Goal: Information Seeking & Learning: Learn about a topic

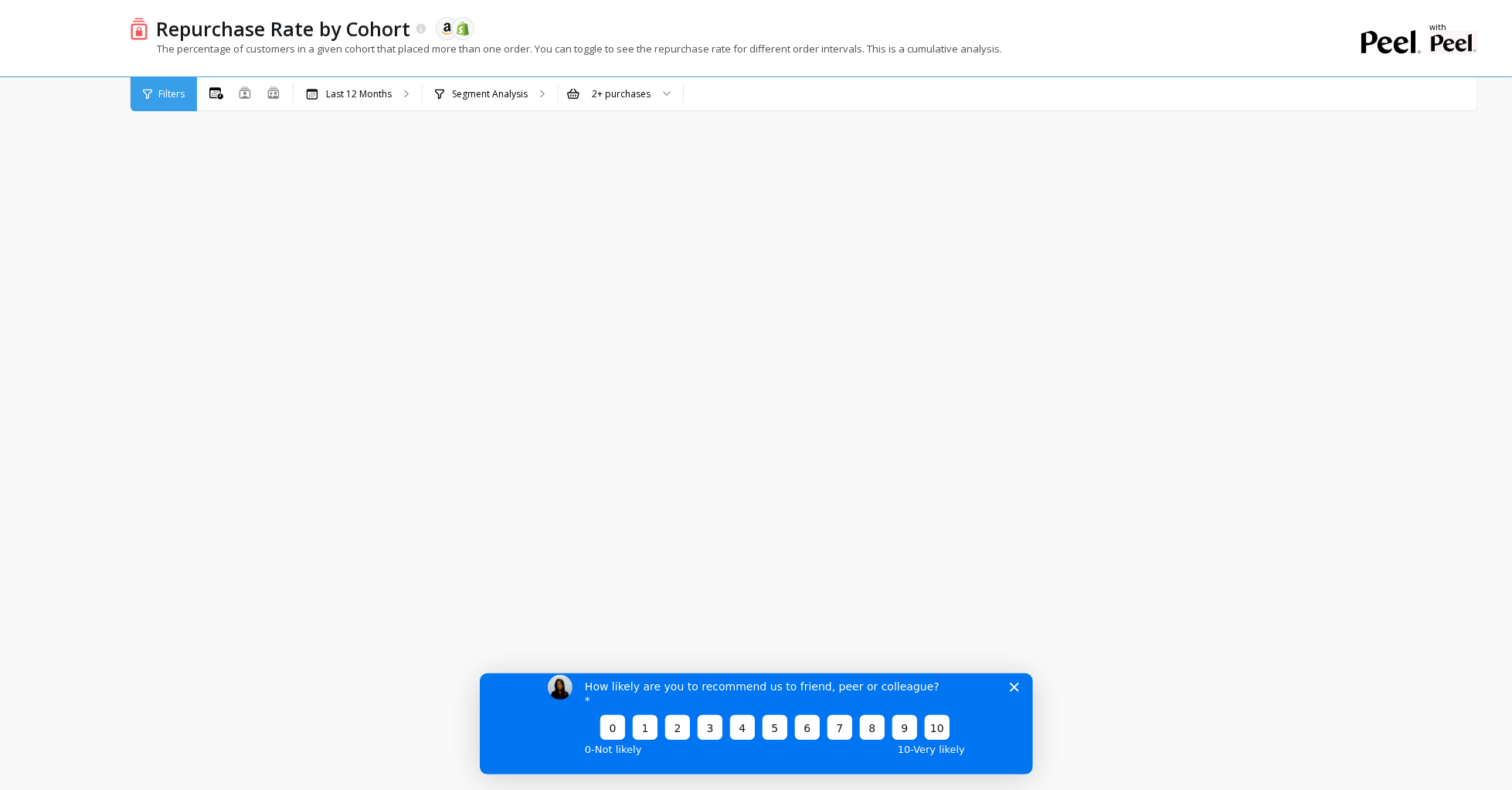
click at [1014, 691] on polygon "Close survey" at bounding box center [1013, 687] width 9 height 9
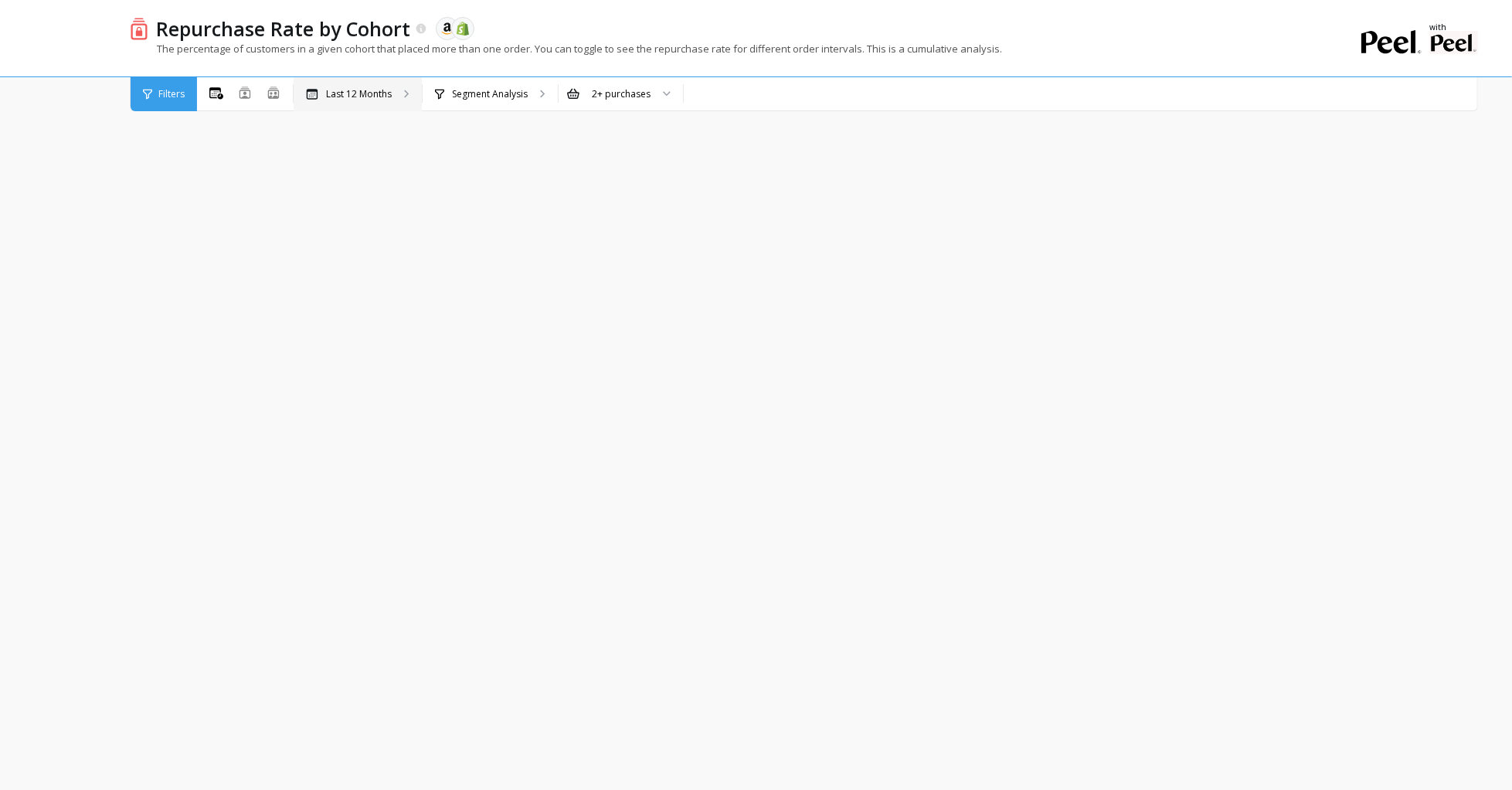
click at [332, 100] on p "Last 12 Months" at bounding box center [358, 94] width 66 height 13
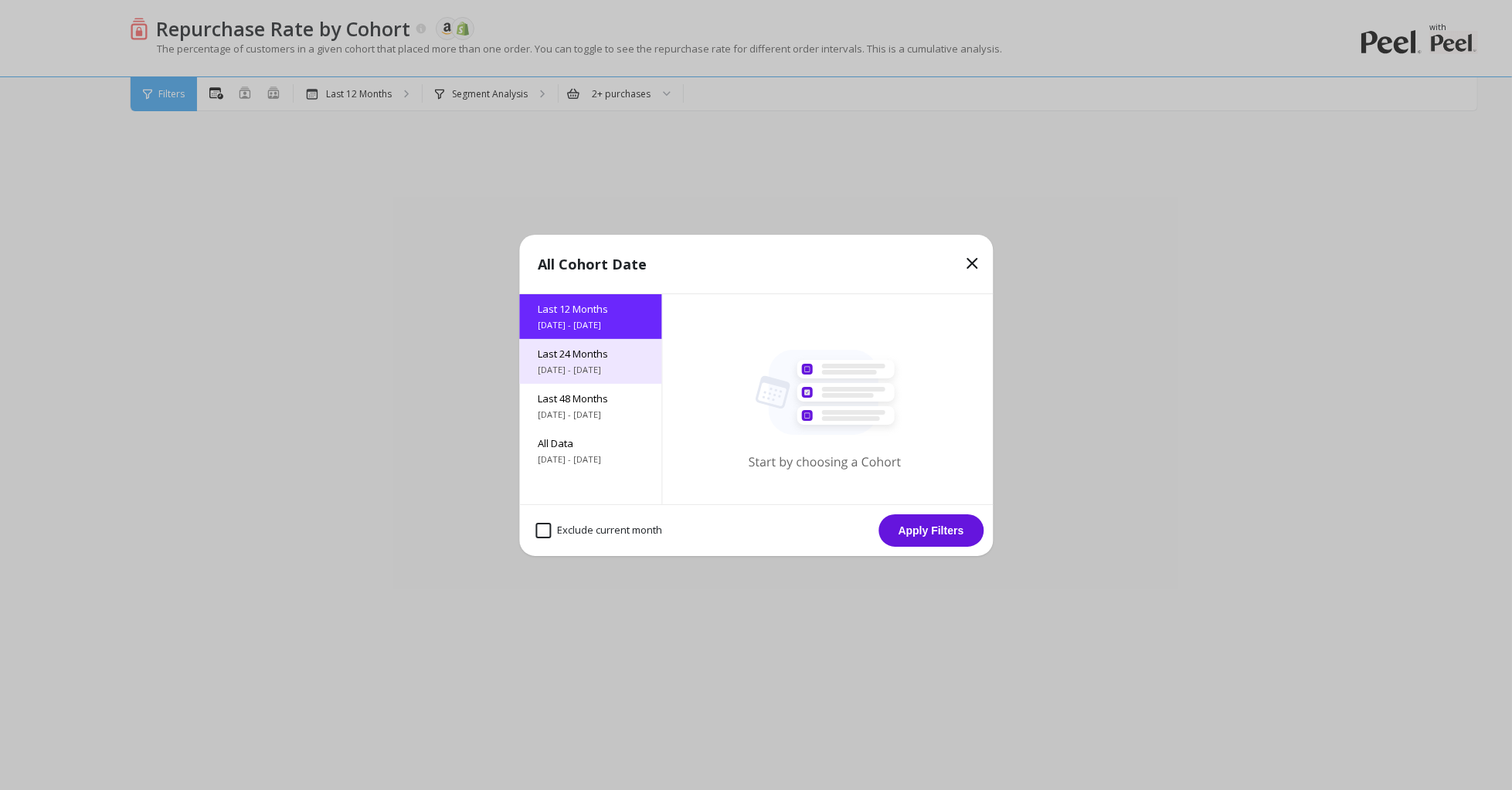
click at [575, 383] on div "Last 24 Months [DATE] - [DATE]" at bounding box center [590, 362] width 142 height 45
click at [927, 539] on button "Apply Filters" at bounding box center [931, 531] width 105 height 33
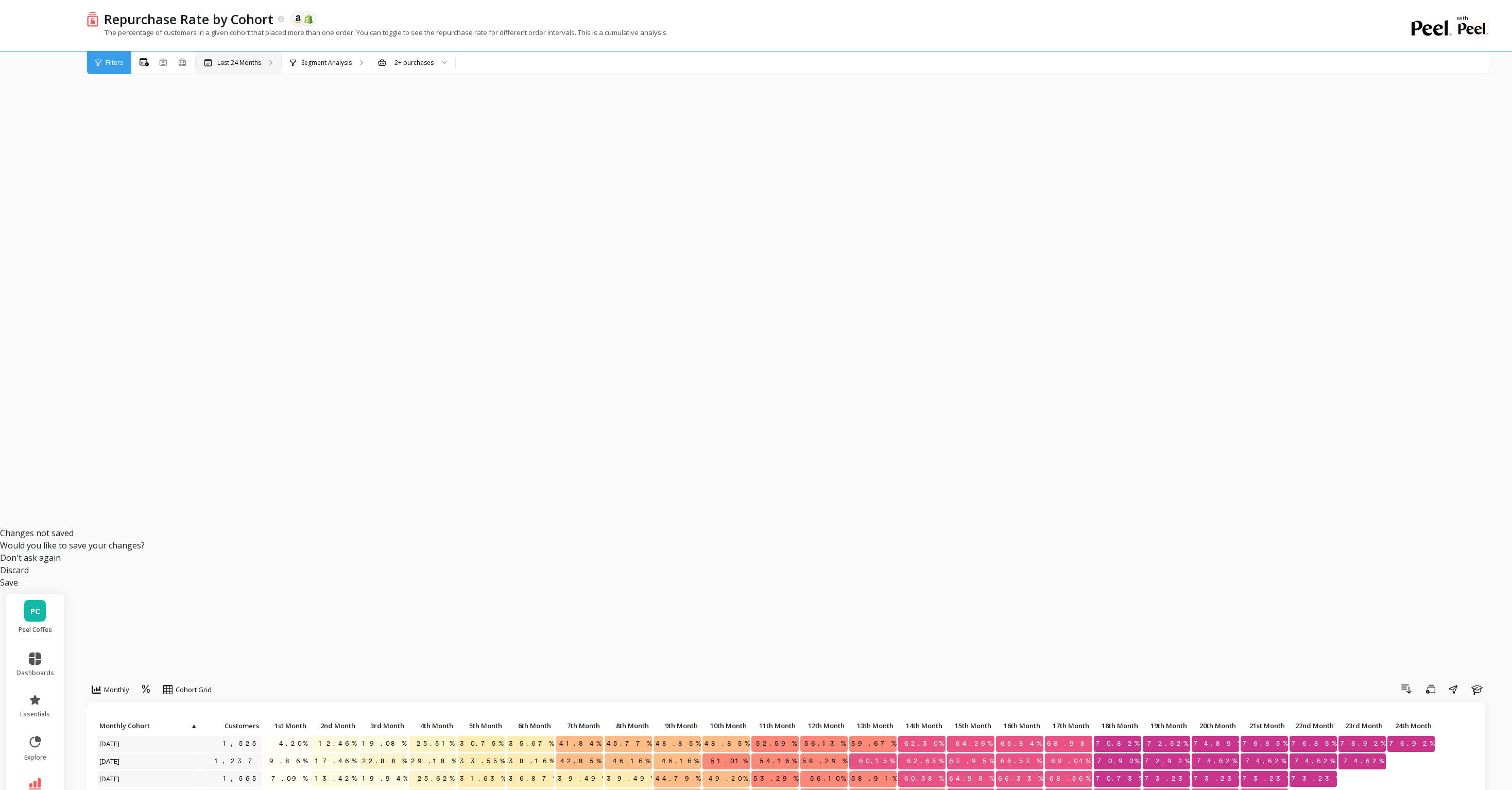
click at [258, 59] on p "Last 24 Months" at bounding box center [239, 63] width 44 height 8
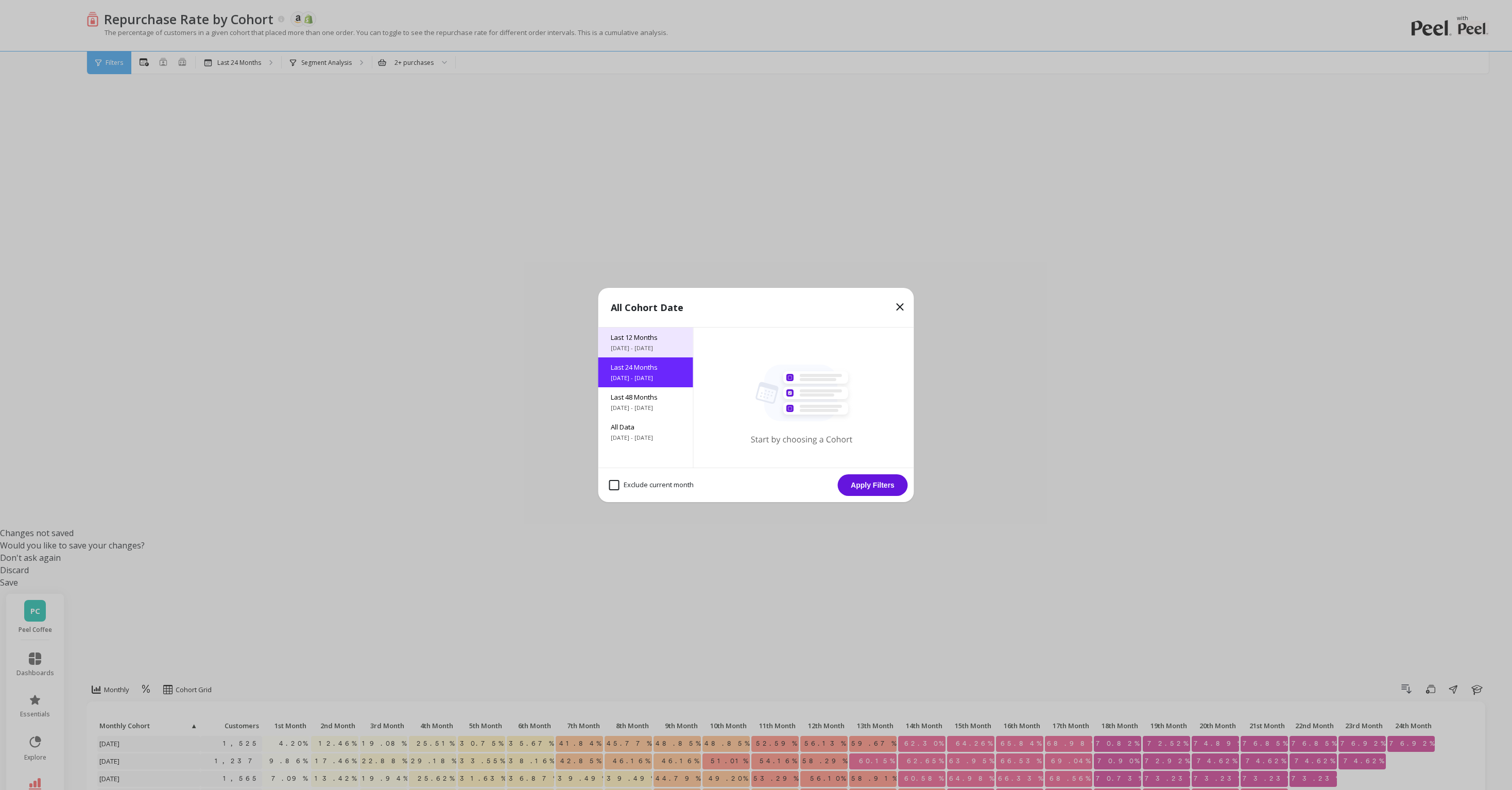
click at [634, 342] on div "Last 12 Months [DATE] - [DATE]" at bounding box center [645, 343] width 95 height 30
click at [656, 429] on span "All Data" at bounding box center [646, 426] width 70 height 9
click at [869, 477] on button "Apply Filters" at bounding box center [873, 485] width 70 height 22
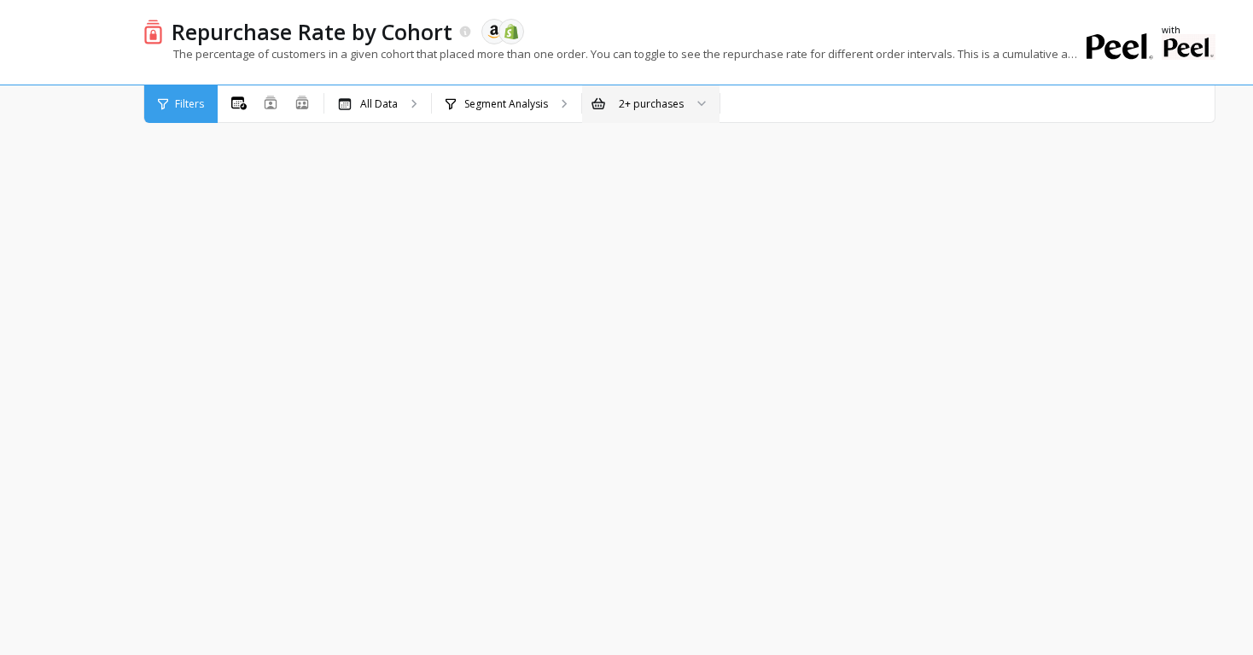
click at [690, 102] on div at bounding box center [696, 104] width 20 height 38
click at [645, 182] on div "3+ purchases" at bounding box center [650, 184] width 115 height 16
click at [397, 105] on div "All Data" at bounding box center [377, 104] width 107 height 38
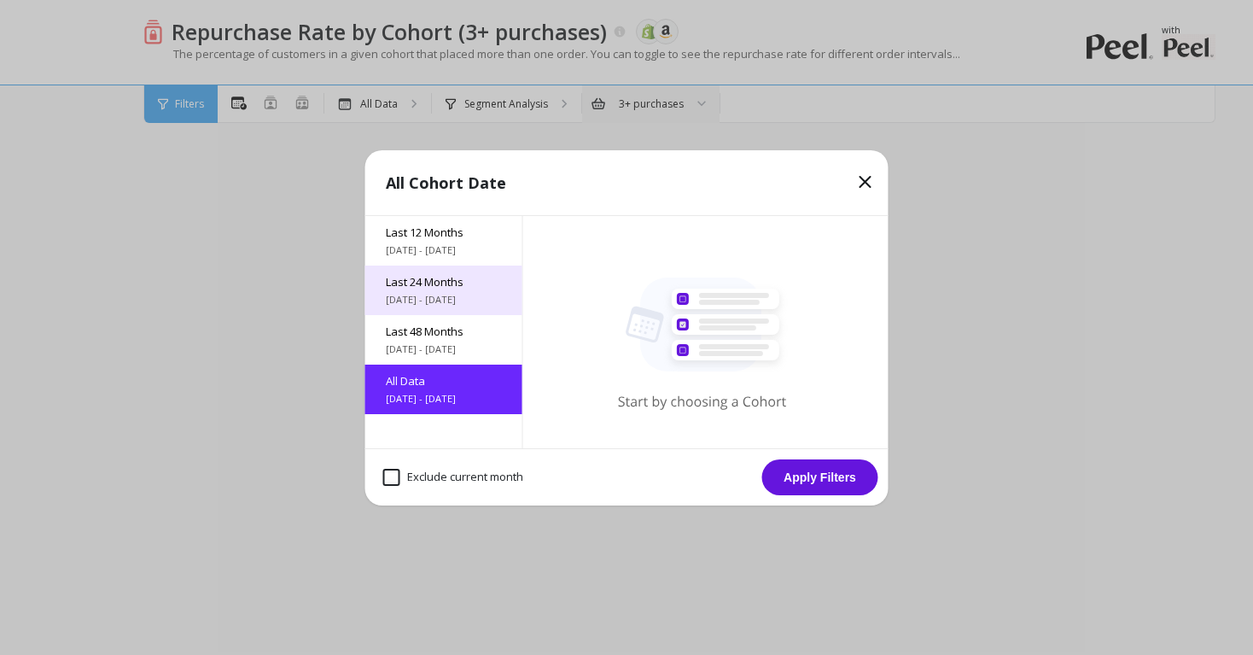
click at [421, 282] on span "Last 24 Months" at bounding box center [444, 281] width 116 height 15
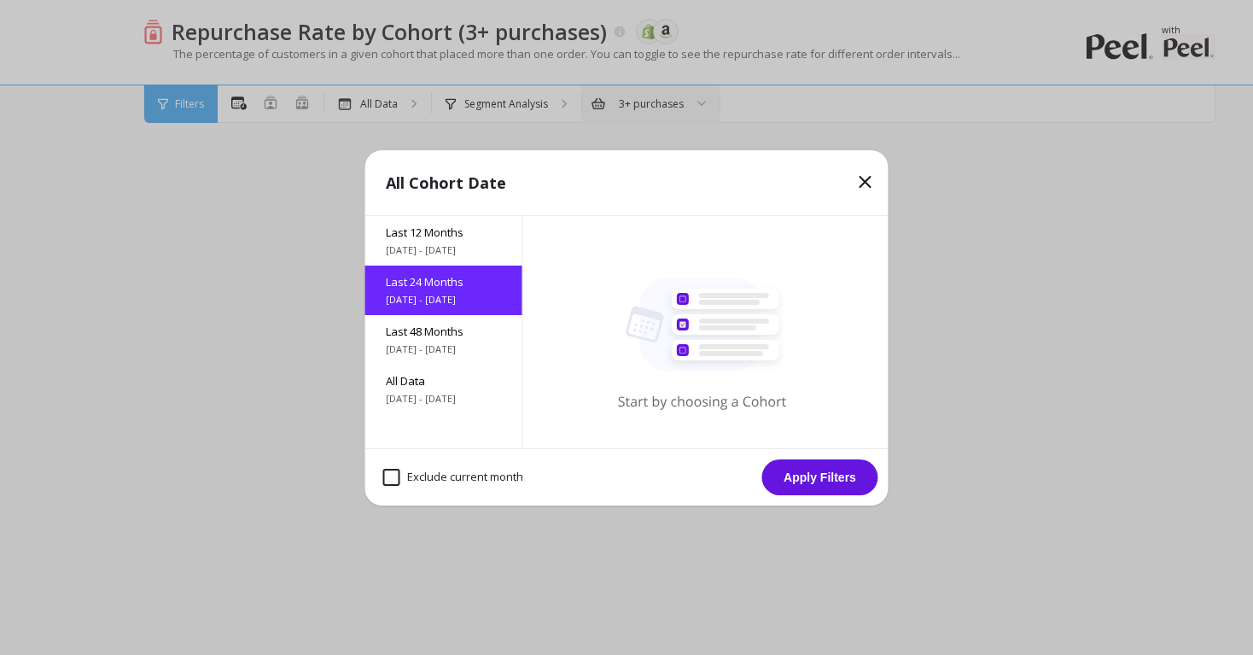
click at [867, 184] on icon at bounding box center [865, 182] width 20 height 20
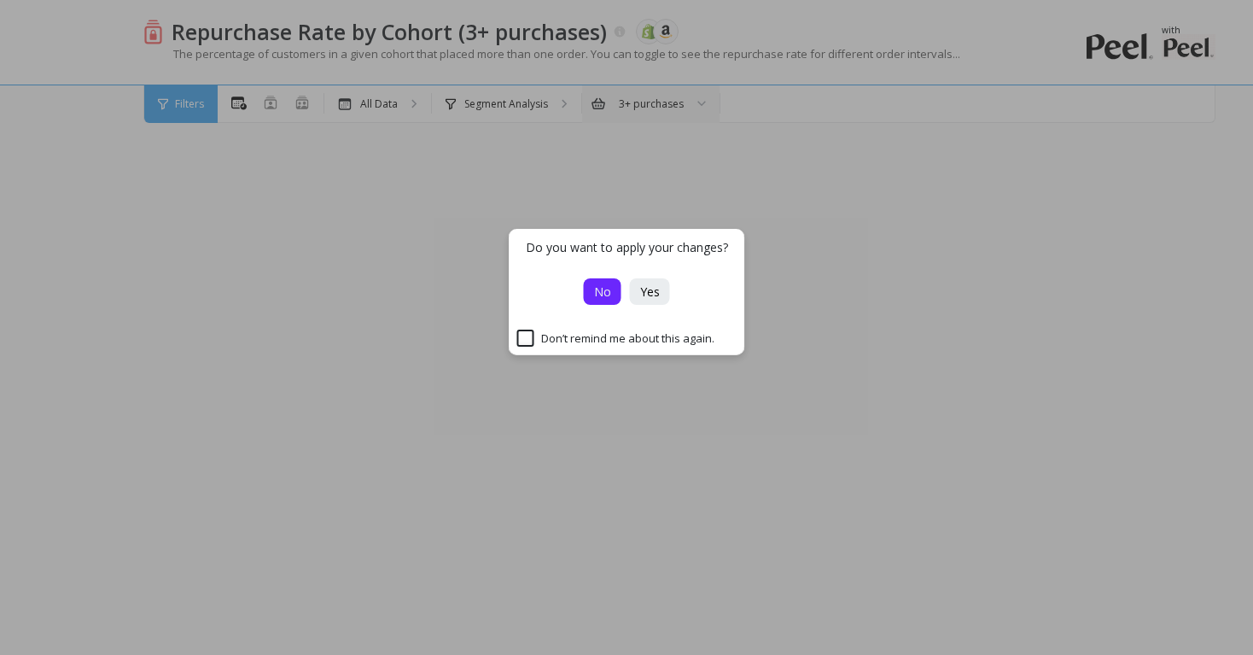
click at [609, 289] on span "No" at bounding box center [602, 291] width 17 height 16
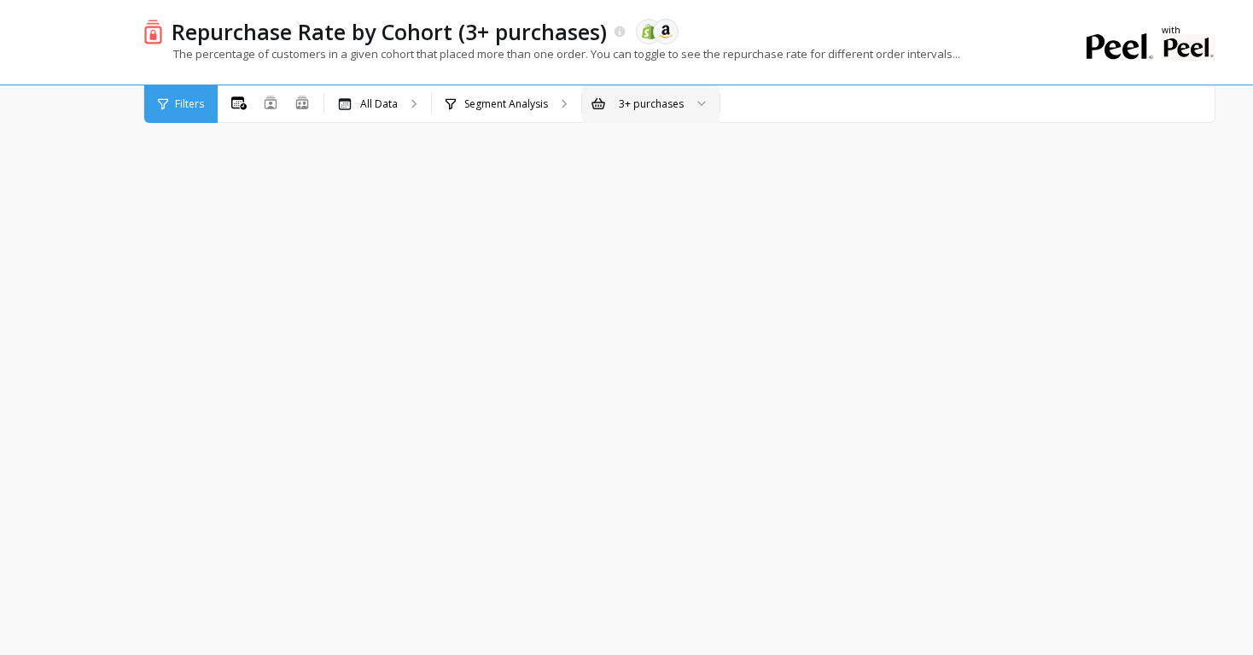
click at [408, 108] on div "All Data" at bounding box center [377, 104] width 107 height 38
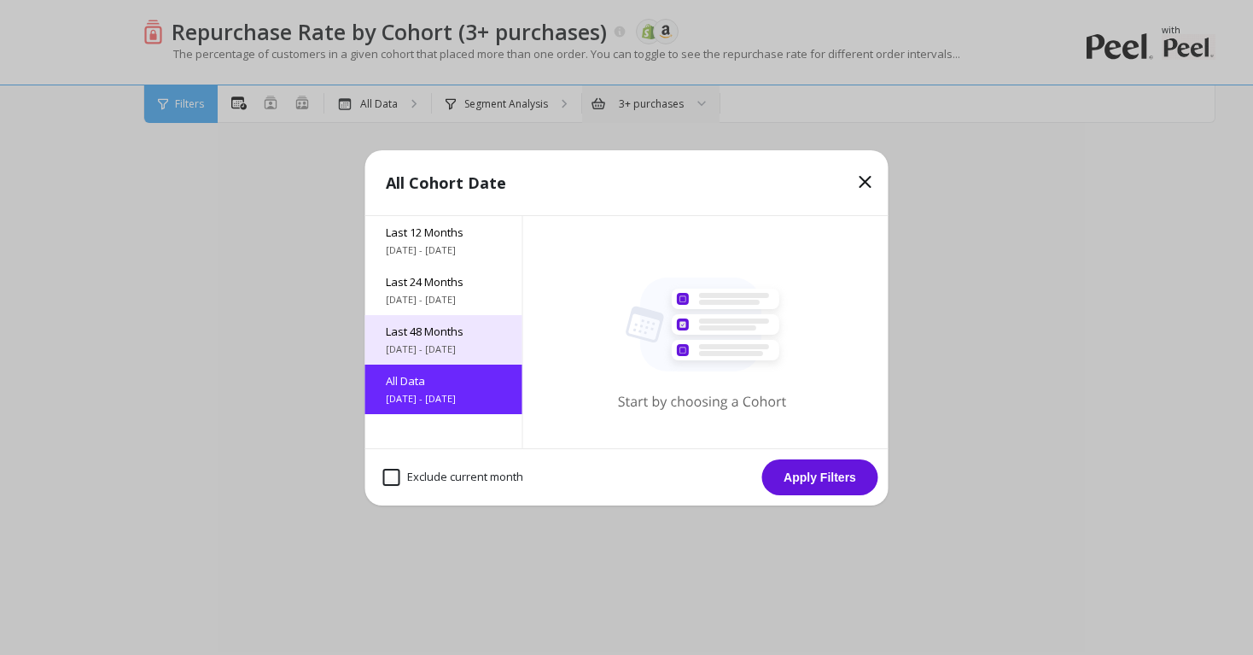
click at [429, 324] on span "Last 48 Months" at bounding box center [444, 331] width 116 height 15
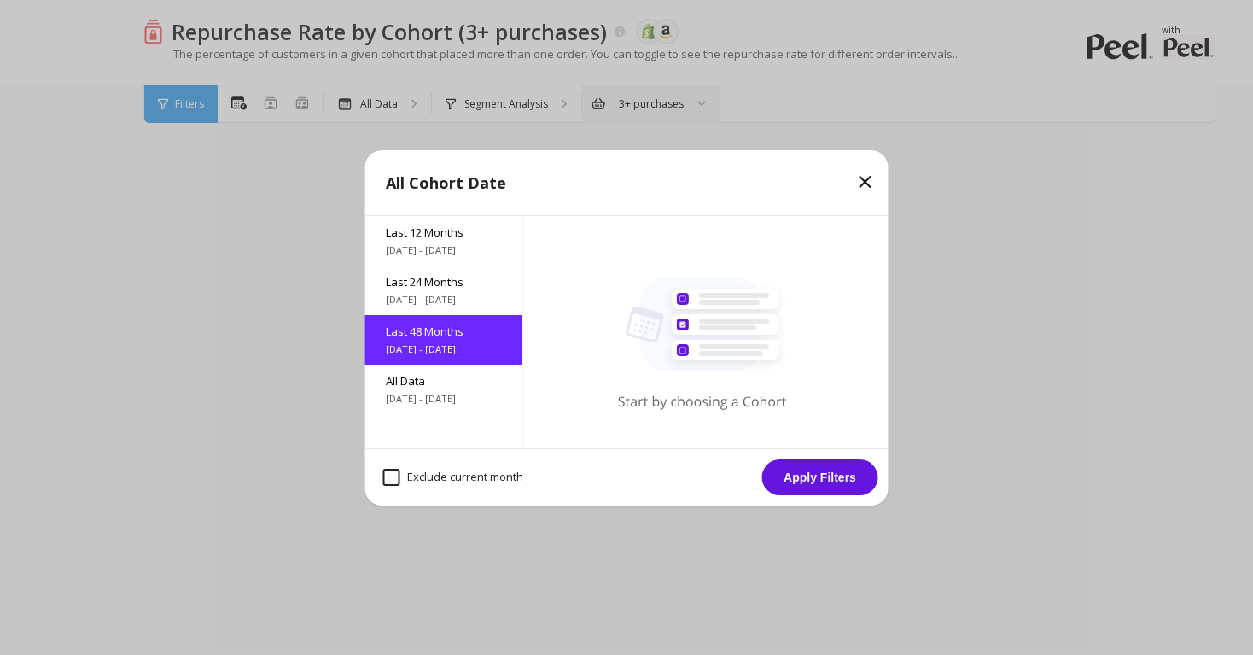
click at [808, 467] on button "Apply Filters" at bounding box center [820, 477] width 116 height 36
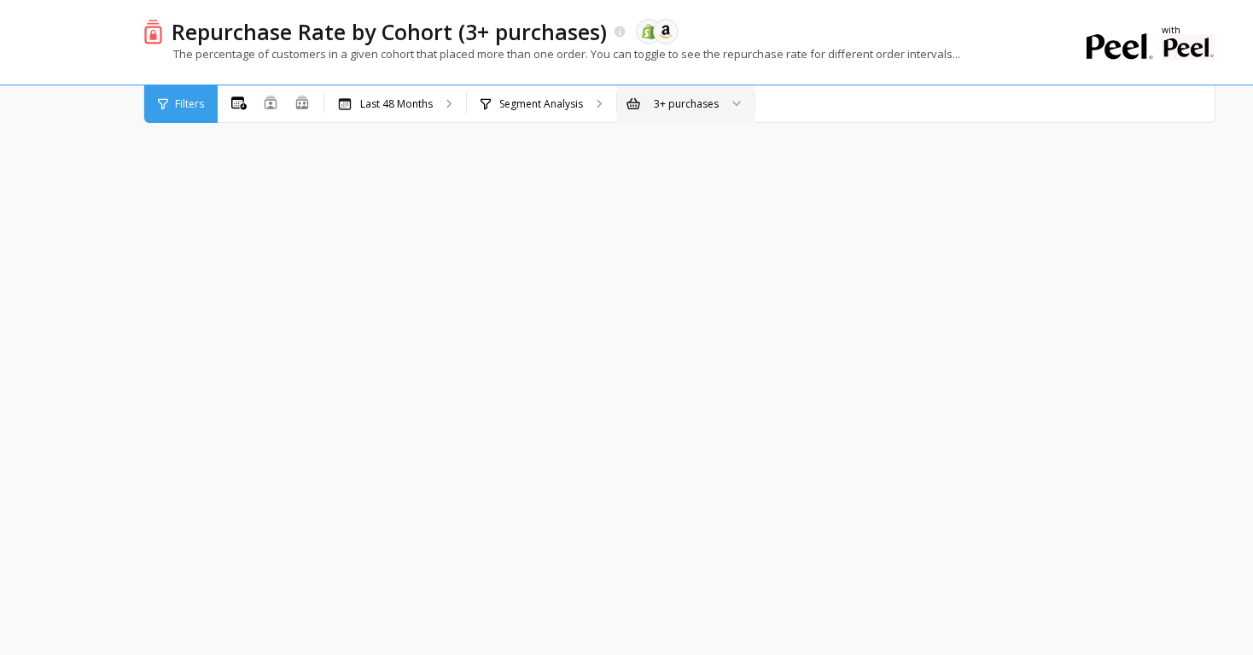
scroll to position [21, 1078]
click at [450, 104] on icon at bounding box center [448, 104] width 3 height 8
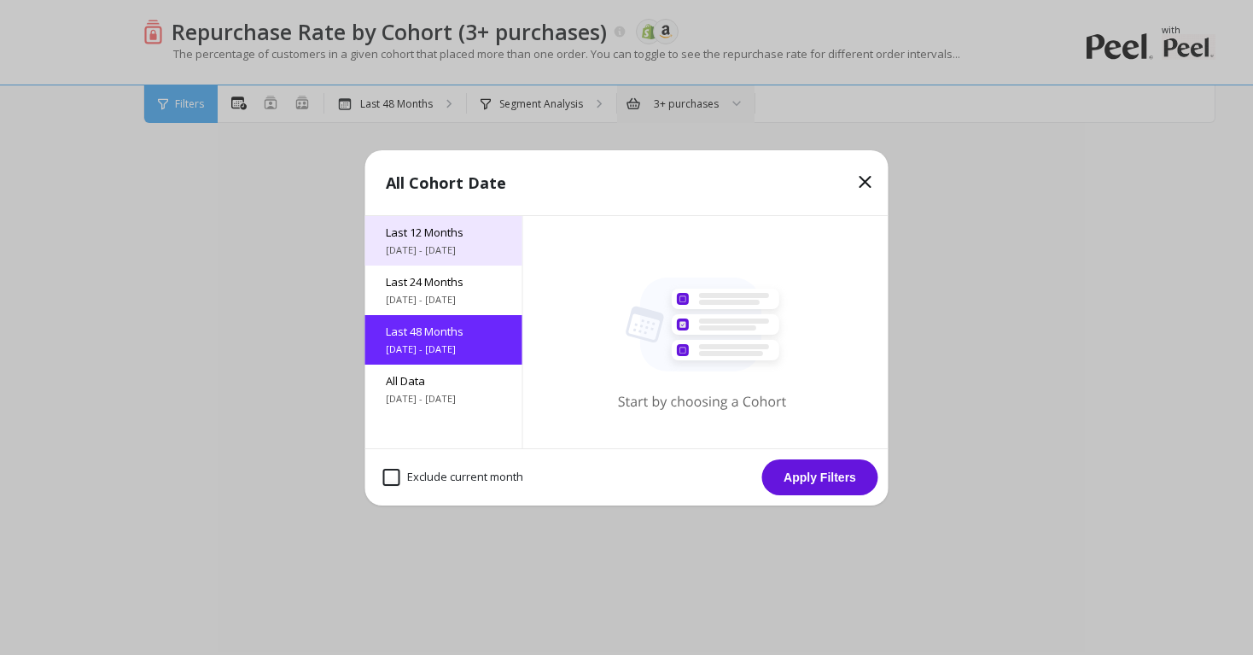
click at [447, 248] on span "[DATE] - [DATE]" at bounding box center [444, 250] width 116 height 14
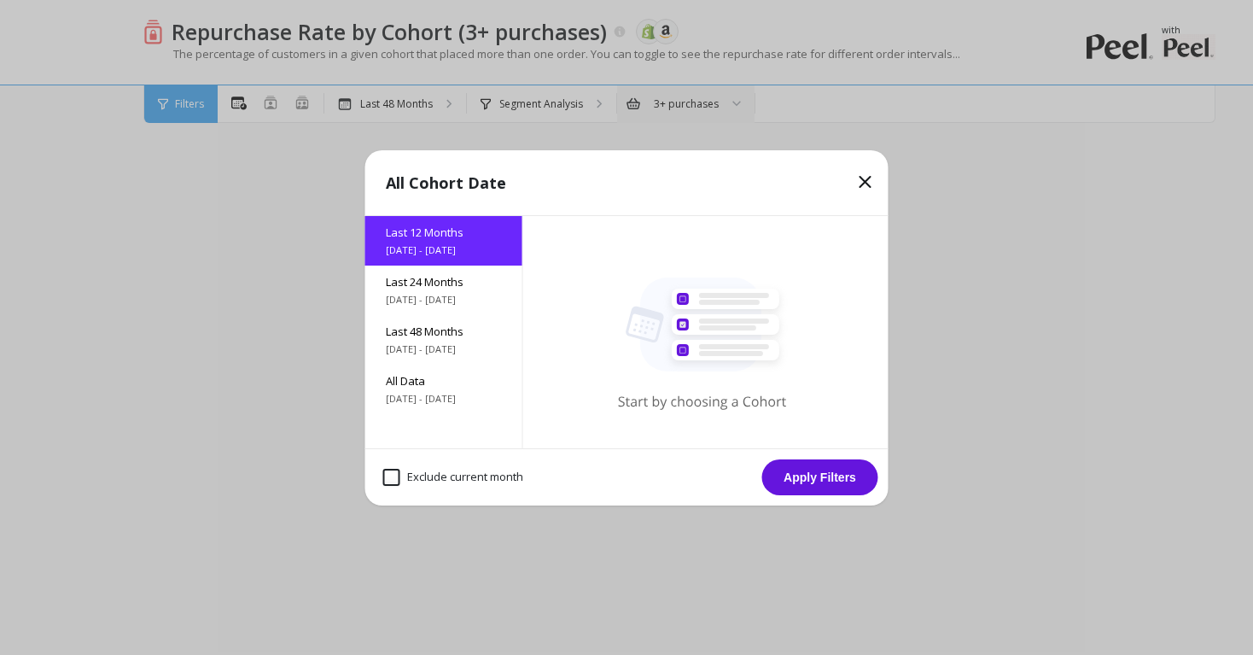
click at [798, 469] on button "Apply Filters" at bounding box center [820, 477] width 116 height 36
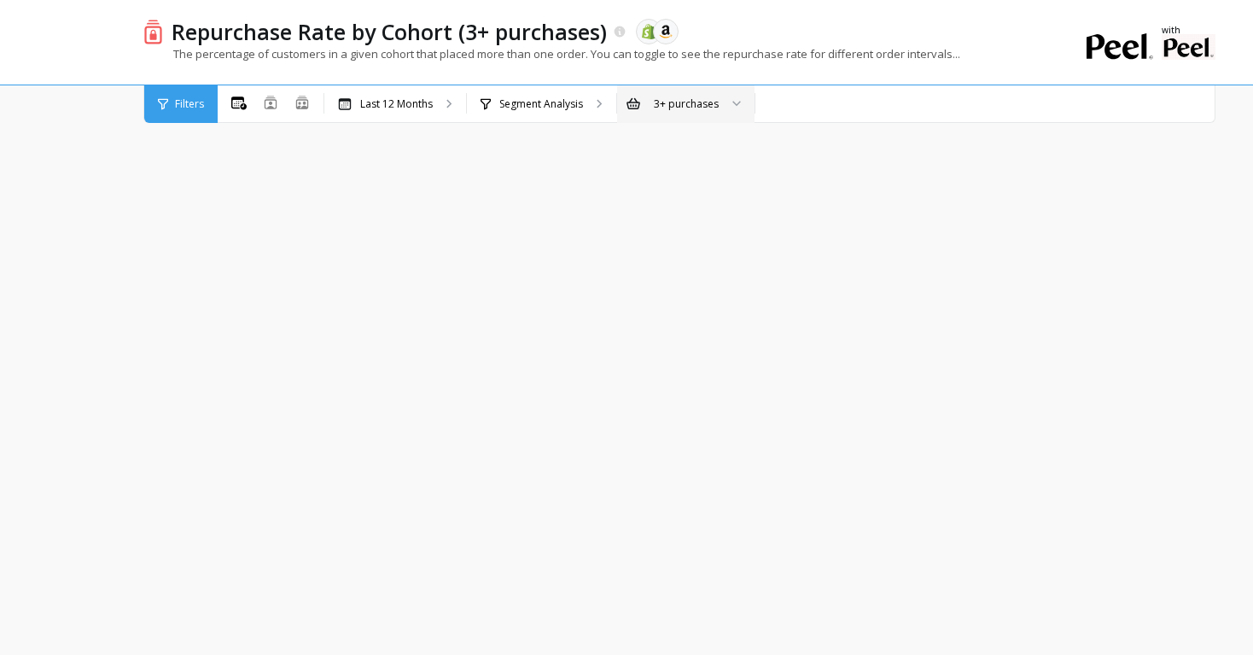
click at [657, 85] on div "3+ purchases" at bounding box center [685, 104] width 137 height 38
click at [657, 151] on div "2+ purchases" at bounding box center [685, 151] width 115 height 16
click at [435, 114] on div "Last 12 Months" at bounding box center [395, 104] width 142 height 38
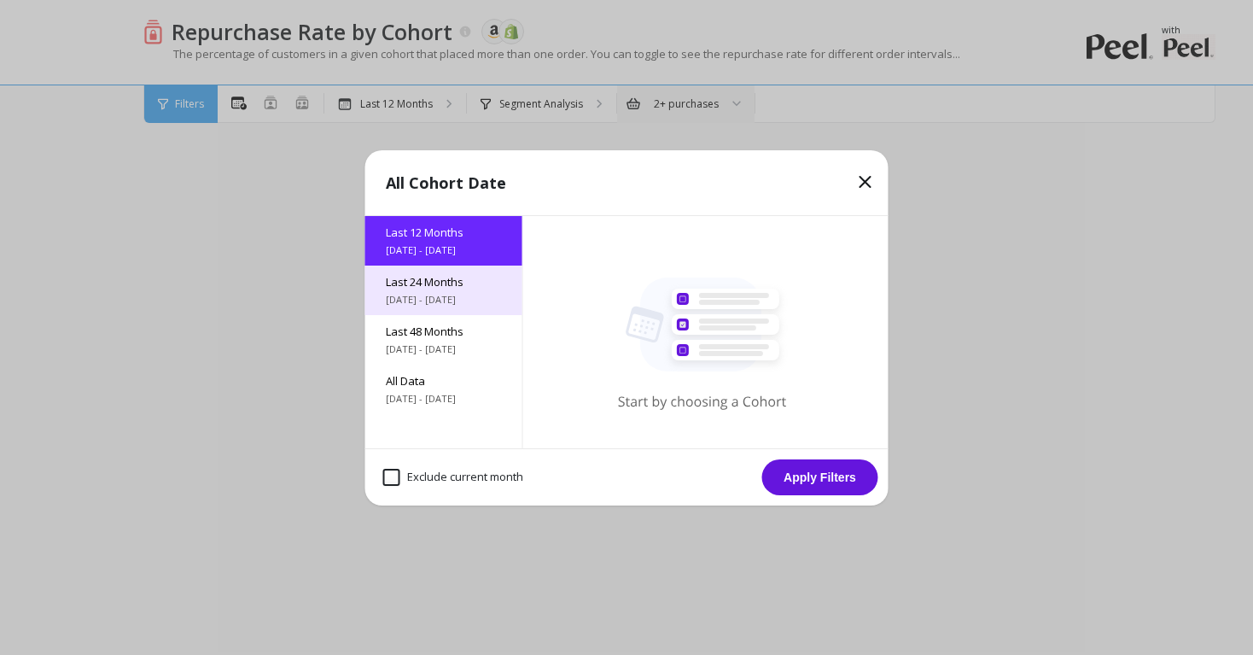
click at [425, 276] on span "Last 24 Months" at bounding box center [444, 281] width 116 height 15
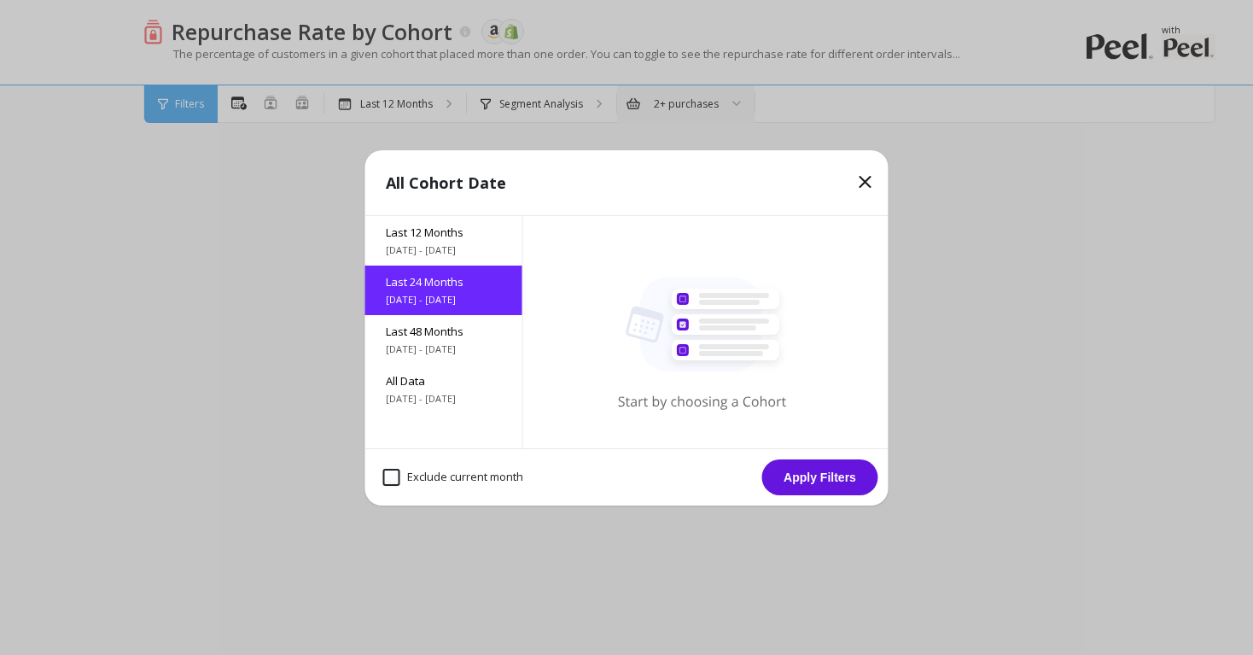
click at [835, 483] on button "Apply Filters" at bounding box center [820, 477] width 116 height 36
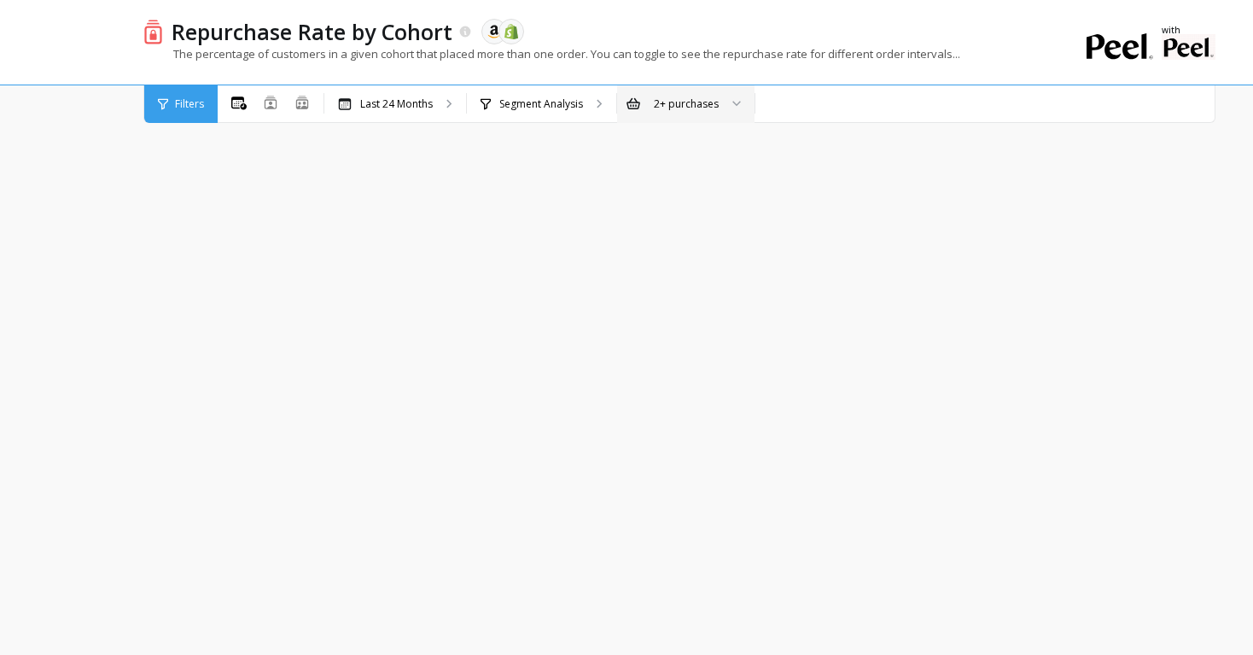
scroll to position [0, 544]
